Goal: Transaction & Acquisition: Purchase product/service

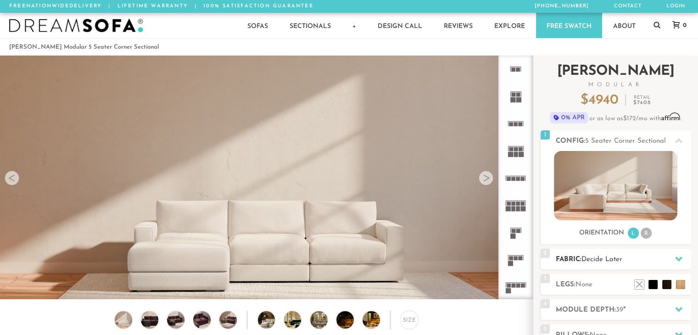
click at [674, 258] on div at bounding box center [678, 259] width 19 height 19
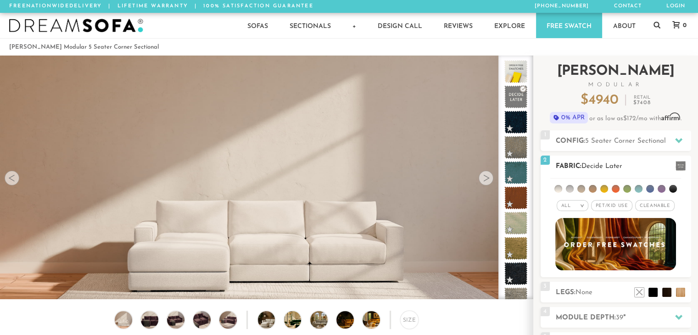
click at [626, 189] on li at bounding box center [627, 189] width 8 height 8
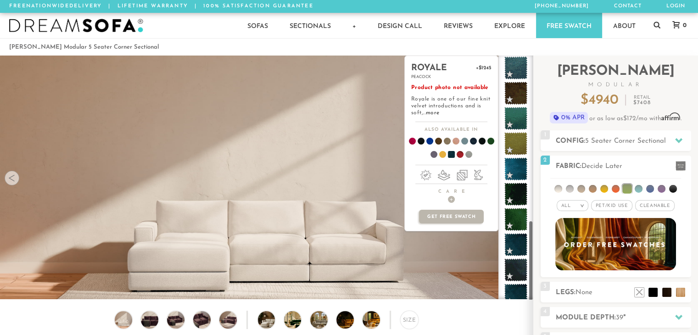
scroll to position [492, 0]
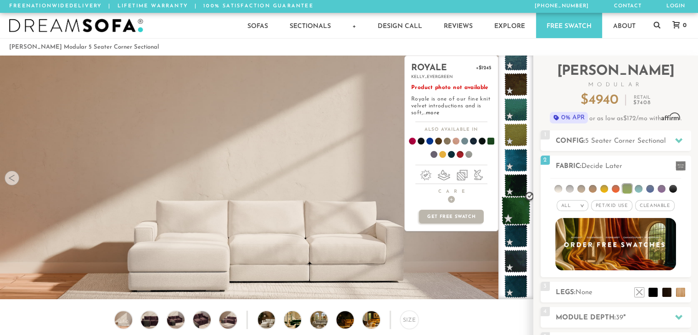
click at [516, 215] on span at bounding box center [515, 210] width 29 height 29
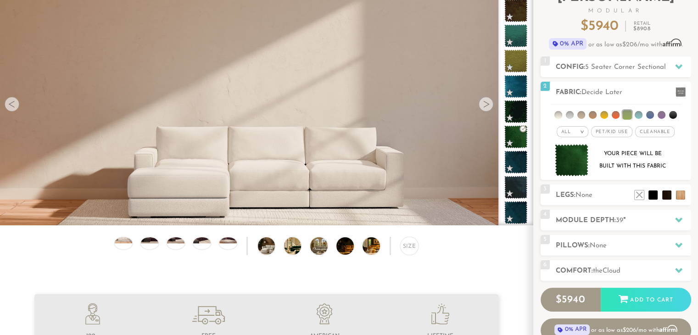
scroll to position [73, 0]
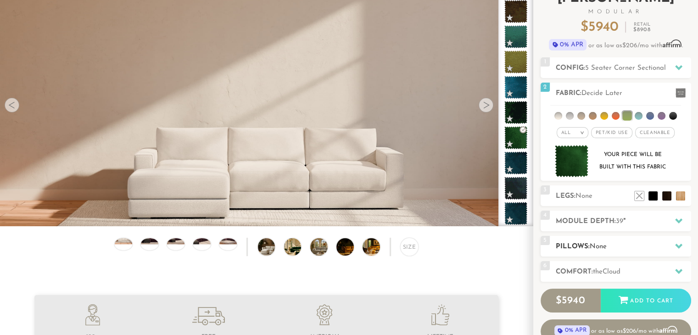
click at [664, 250] on h2 "Pillows: None" at bounding box center [623, 246] width 135 height 11
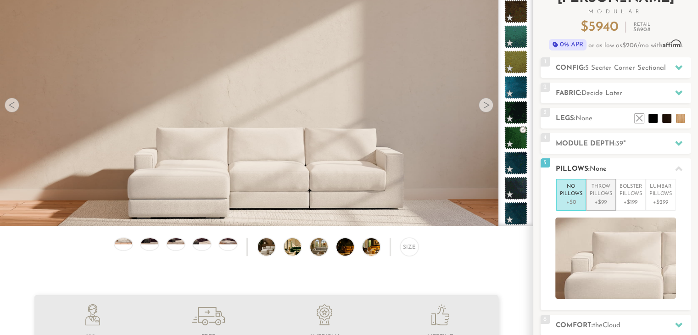
click at [601, 195] on p "Throw Pillows" at bounding box center [601, 190] width 22 height 15
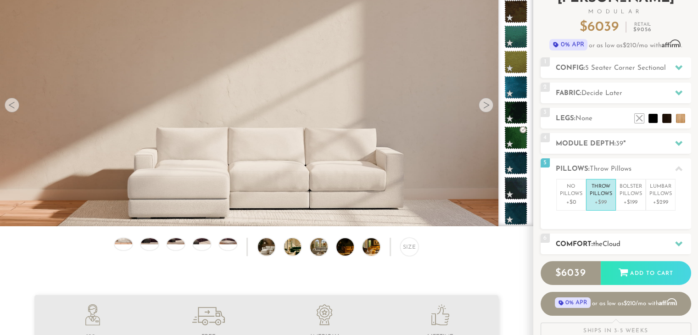
click at [679, 243] on icon at bounding box center [678, 243] width 7 height 5
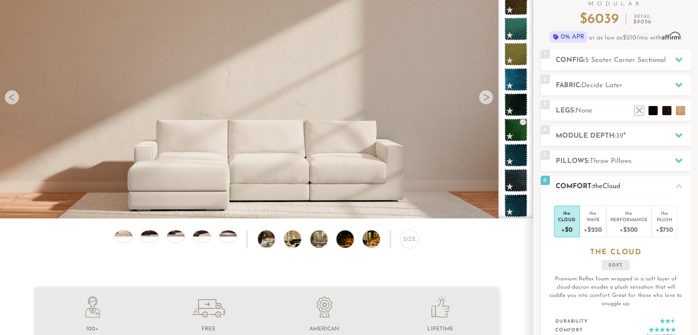
scroll to position [81, 0]
click at [678, 162] on icon at bounding box center [678, 160] width 7 height 5
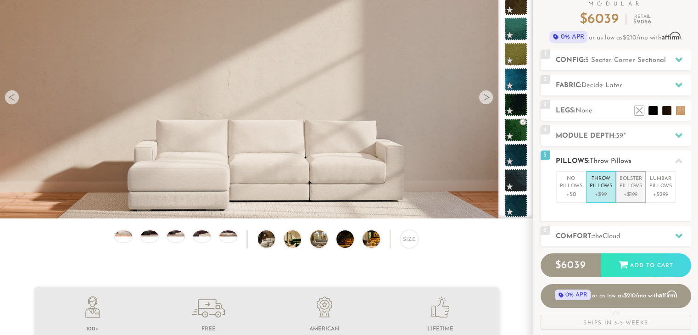
click at [634, 187] on p "Bolster Pillows" at bounding box center [630, 182] width 22 height 15
click at [123, 242] on div at bounding box center [123, 236] width 18 height 12
click at [143, 240] on div at bounding box center [149, 236] width 18 height 12
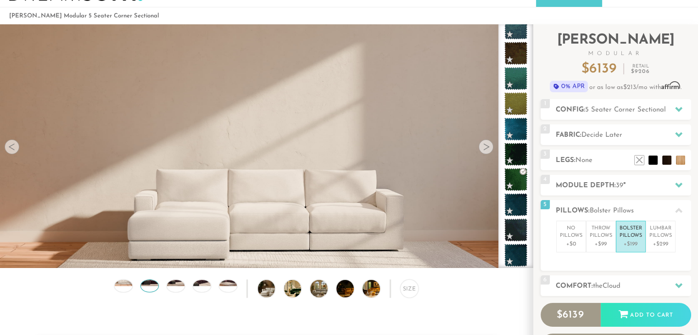
scroll to position [90, 0]
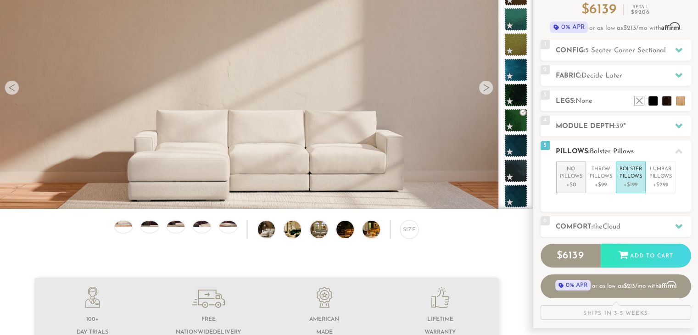
click at [573, 177] on p "No Pillows" at bounding box center [571, 173] width 22 height 15
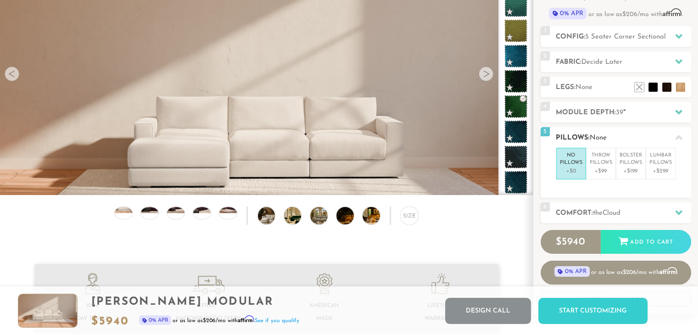
scroll to position [106, 0]
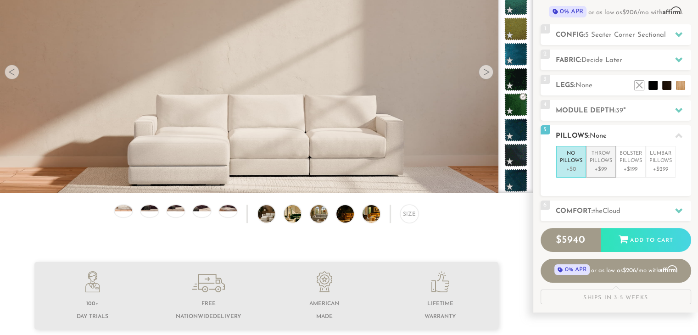
click at [607, 167] on p "+$99" at bounding box center [601, 169] width 22 height 8
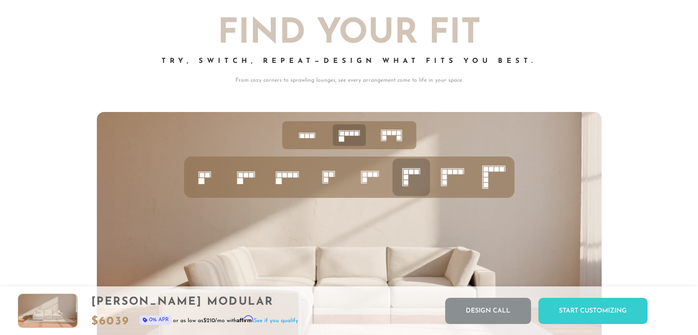
scroll to position [3556, 0]
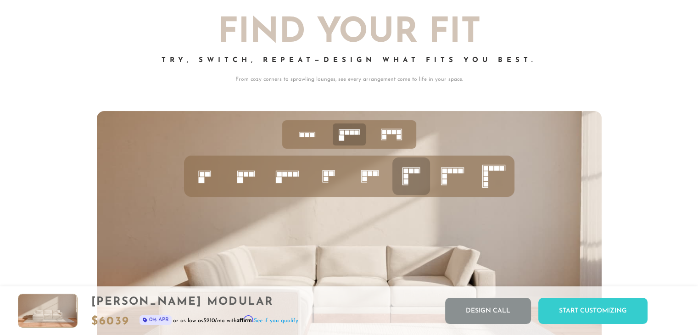
click at [409, 173] on rect at bounding box center [410, 170] width 5 height 5
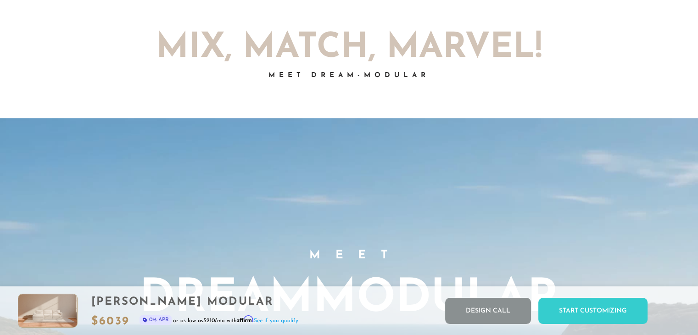
scroll to position [0, 0]
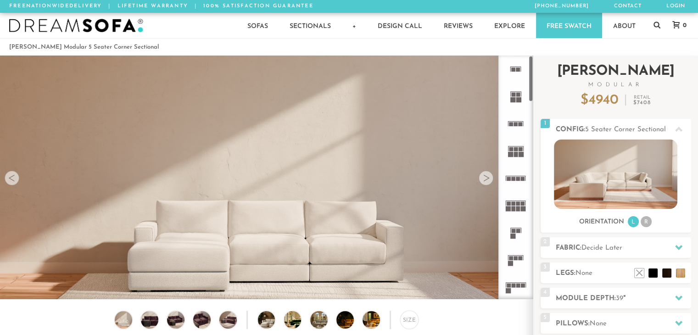
scroll to position [10206, 691]
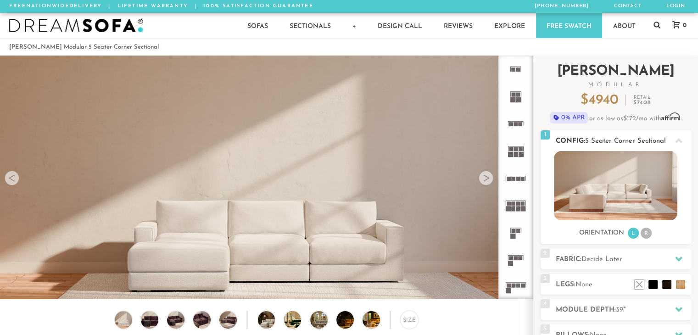
click at [645, 236] on li "R" at bounding box center [646, 233] width 11 height 11
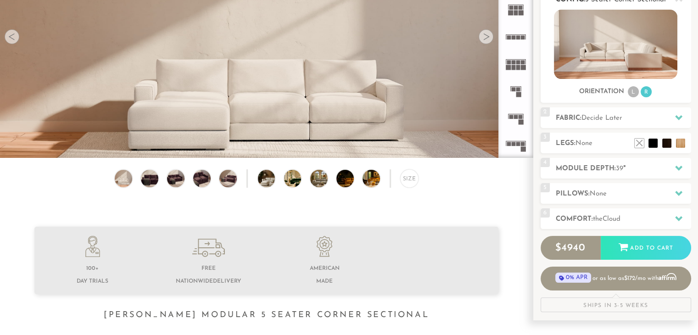
scroll to position [143, 0]
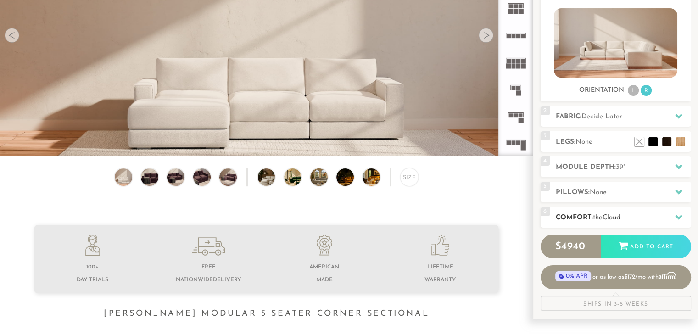
click at [675, 216] on icon at bounding box center [678, 217] width 7 height 5
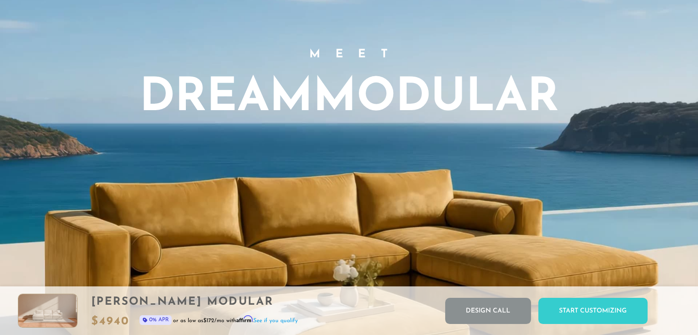
scroll to position [741, 0]
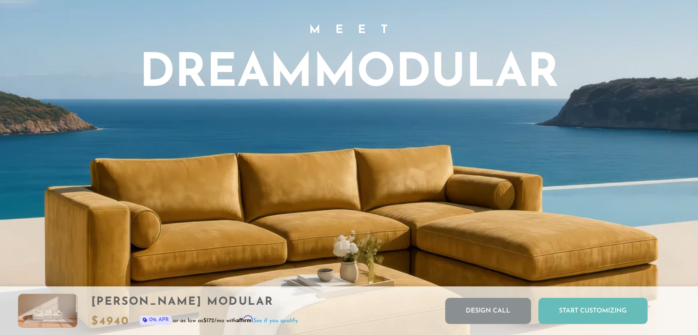
click at [612, 308] on div "Start Customizing" at bounding box center [592, 311] width 109 height 26
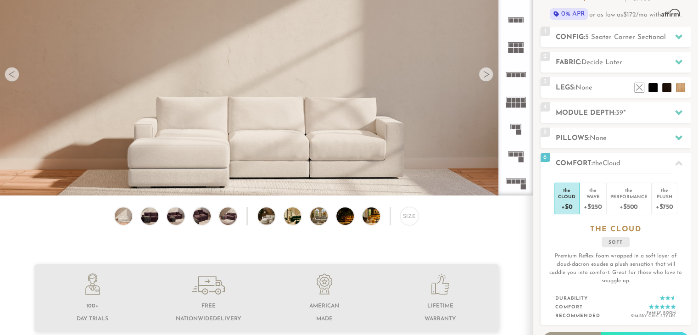
scroll to position [0, 0]
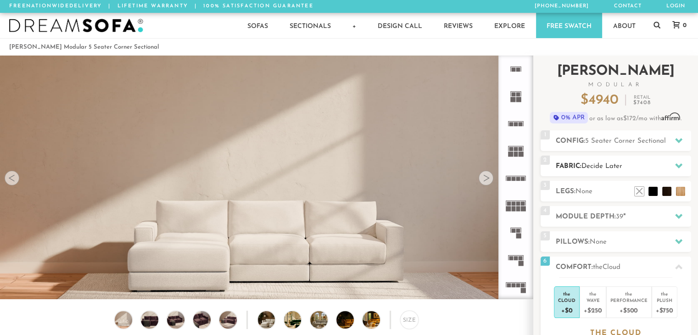
click at [669, 167] on div at bounding box center [678, 165] width 19 height 19
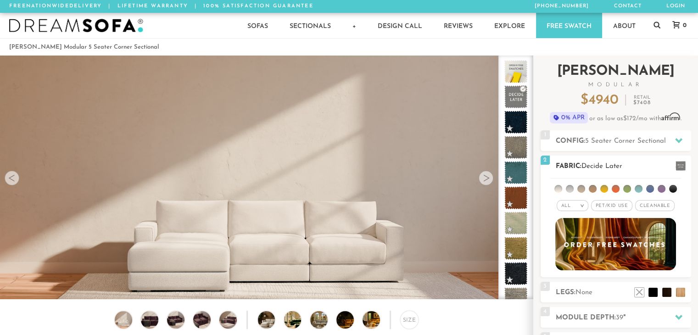
click at [623, 207] on span "Pet/Kid Use x" at bounding box center [611, 205] width 41 height 11
click at [625, 189] on li at bounding box center [627, 189] width 8 height 8
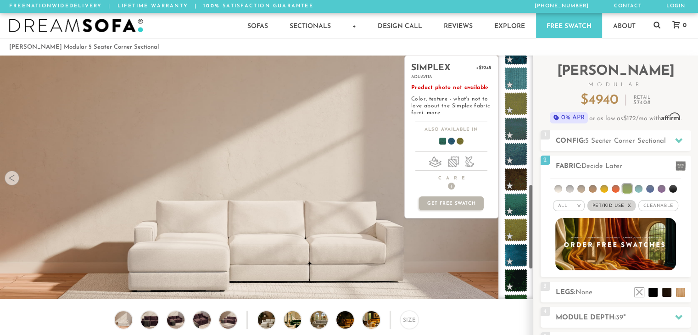
scroll to position [371, 0]
click at [512, 197] on span at bounding box center [515, 205] width 23 height 23
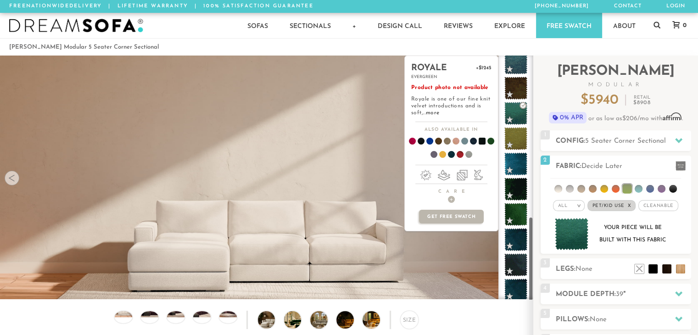
scroll to position [466, 0]
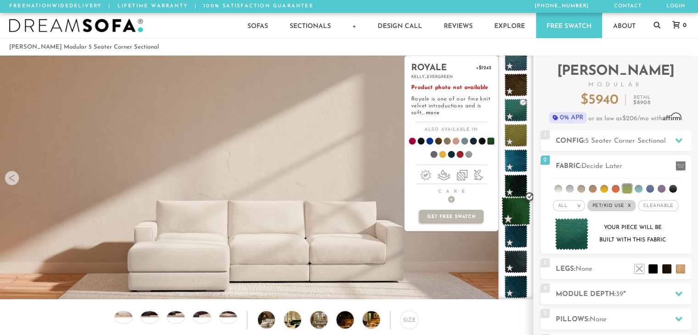
click at [516, 204] on span at bounding box center [515, 211] width 29 height 29
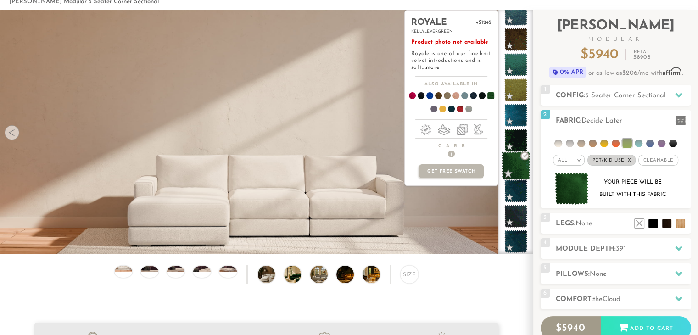
scroll to position [46, 0]
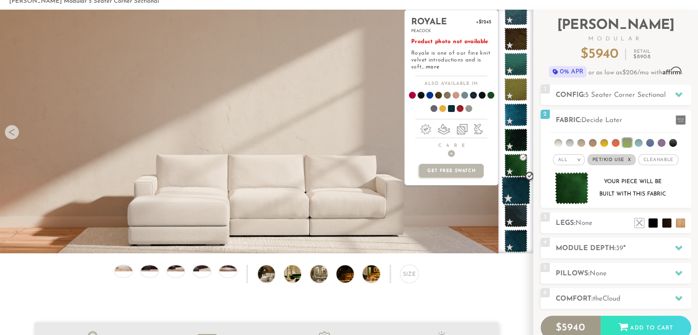
click at [518, 188] on span at bounding box center [515, 190] width 29 height 29
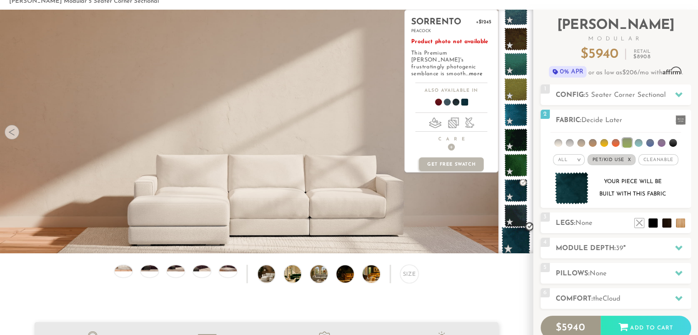
click at [518, 239] on span at bounding box center [515, 241] width 29 height 29
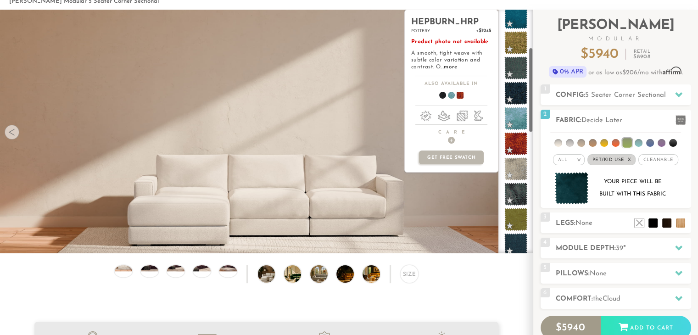
scroll to position [109, 0]
